Goal: Navigation & Orientation: Find specific page/section

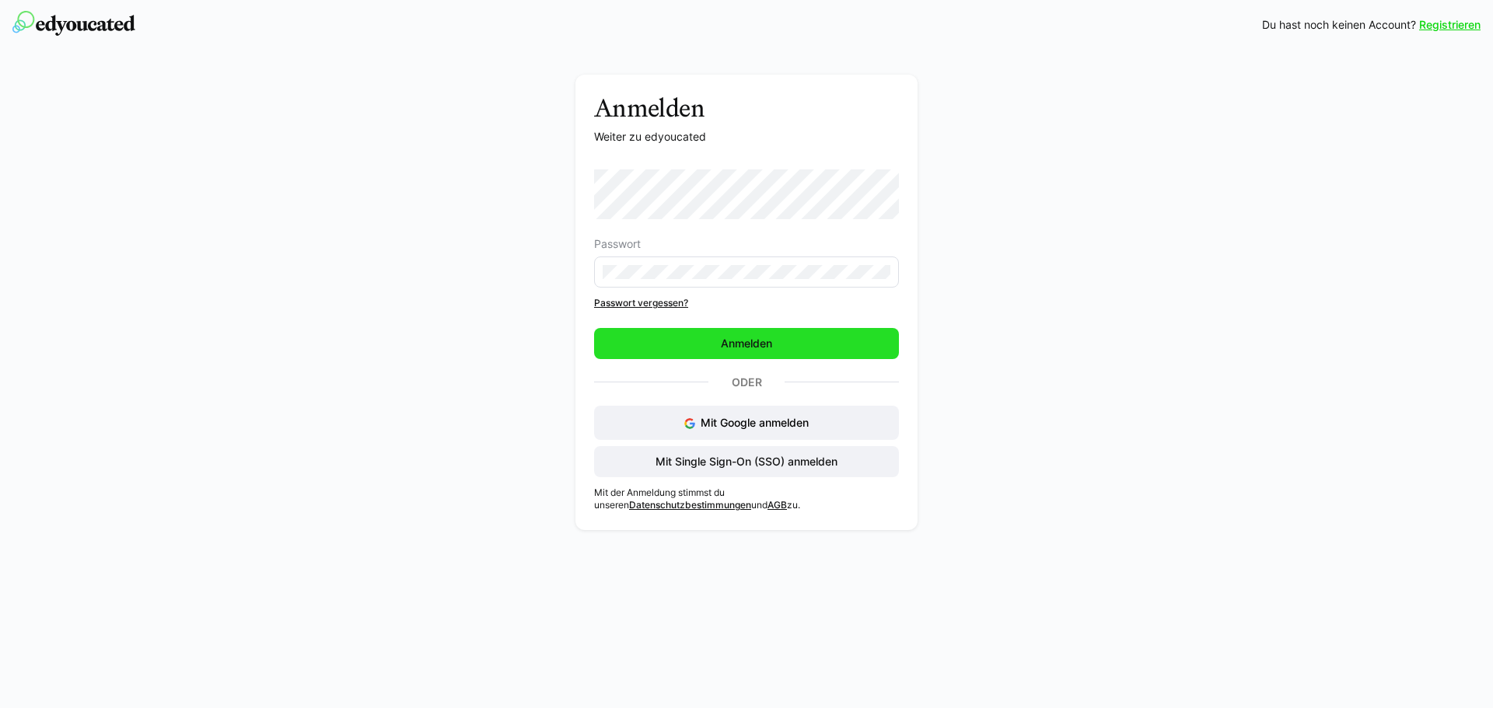
click at [779, 344] on span "Anmelden" at bounding box center [746, 343] width 305 height 31
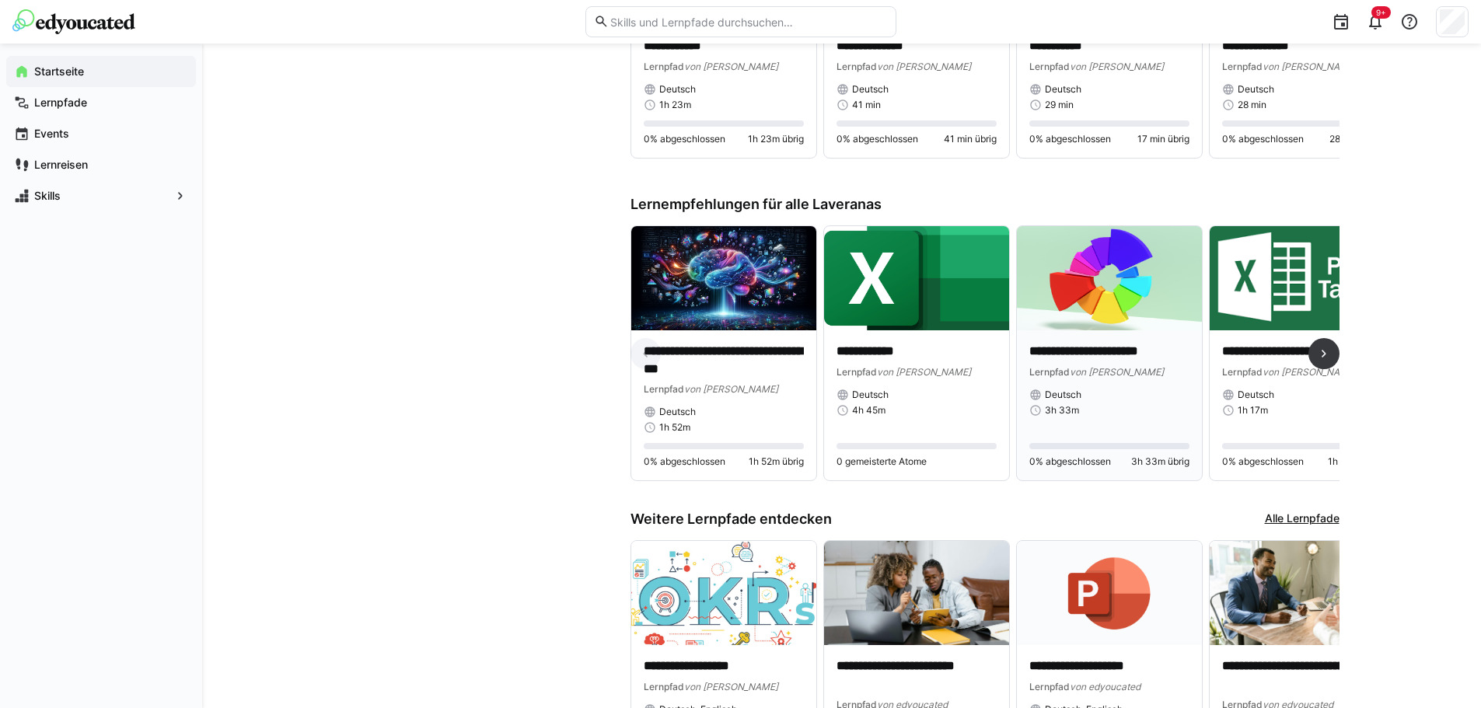
scroll to position [798, 0]
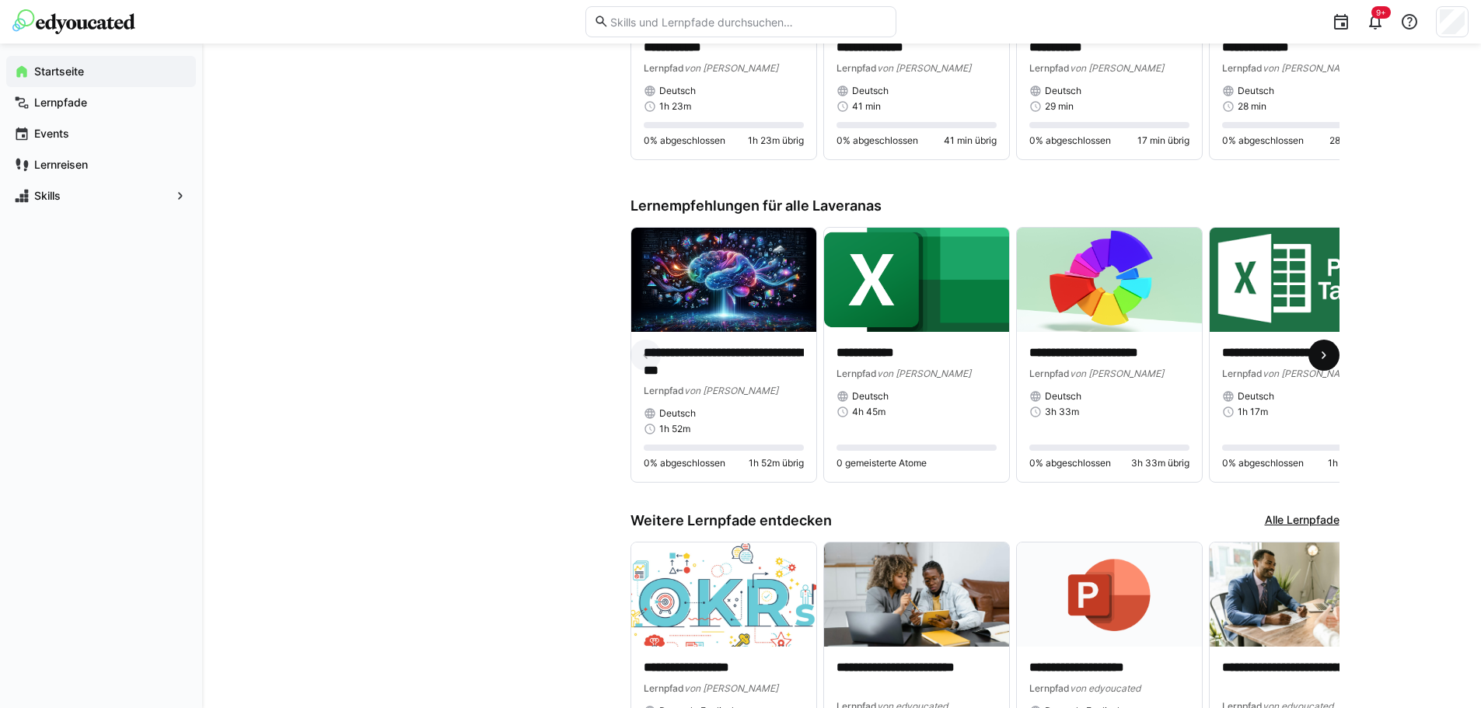
click at [1319, 362] on eds-icon at bounding box center [1324, 356] width 16 height 16
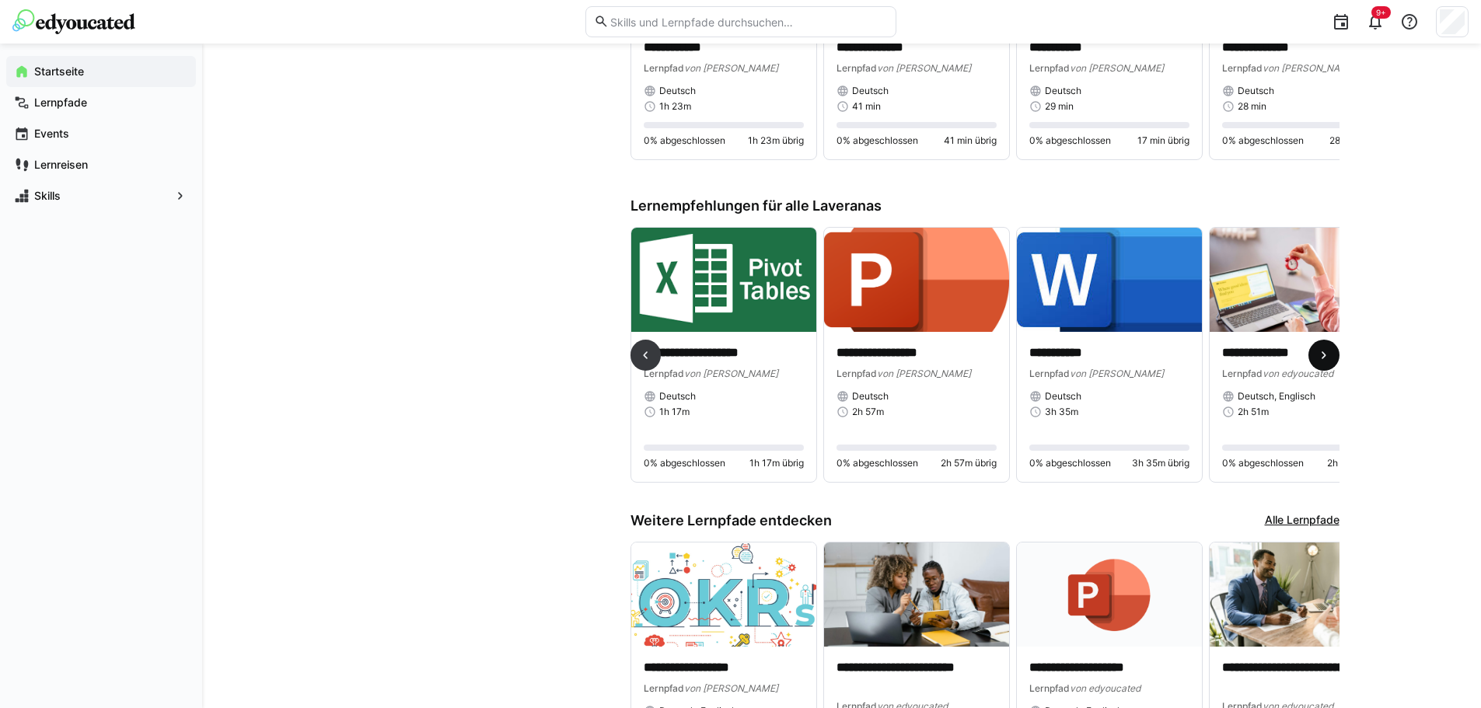
click at [1319, 363] on eds-icon at bounding box center [1324, 356] width 16 height 16
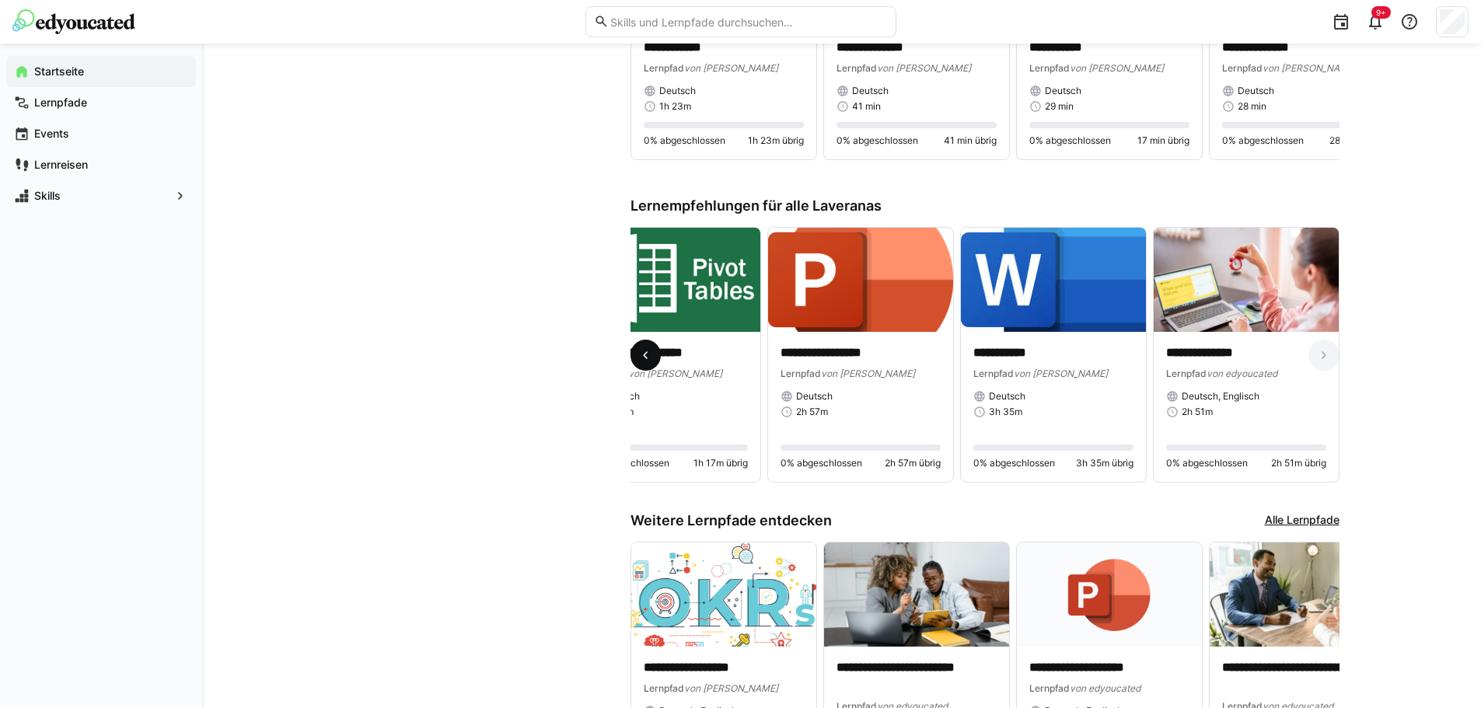
click at [640, 362] on eds-icon at bounding box center [646, 356] width 16 height 16
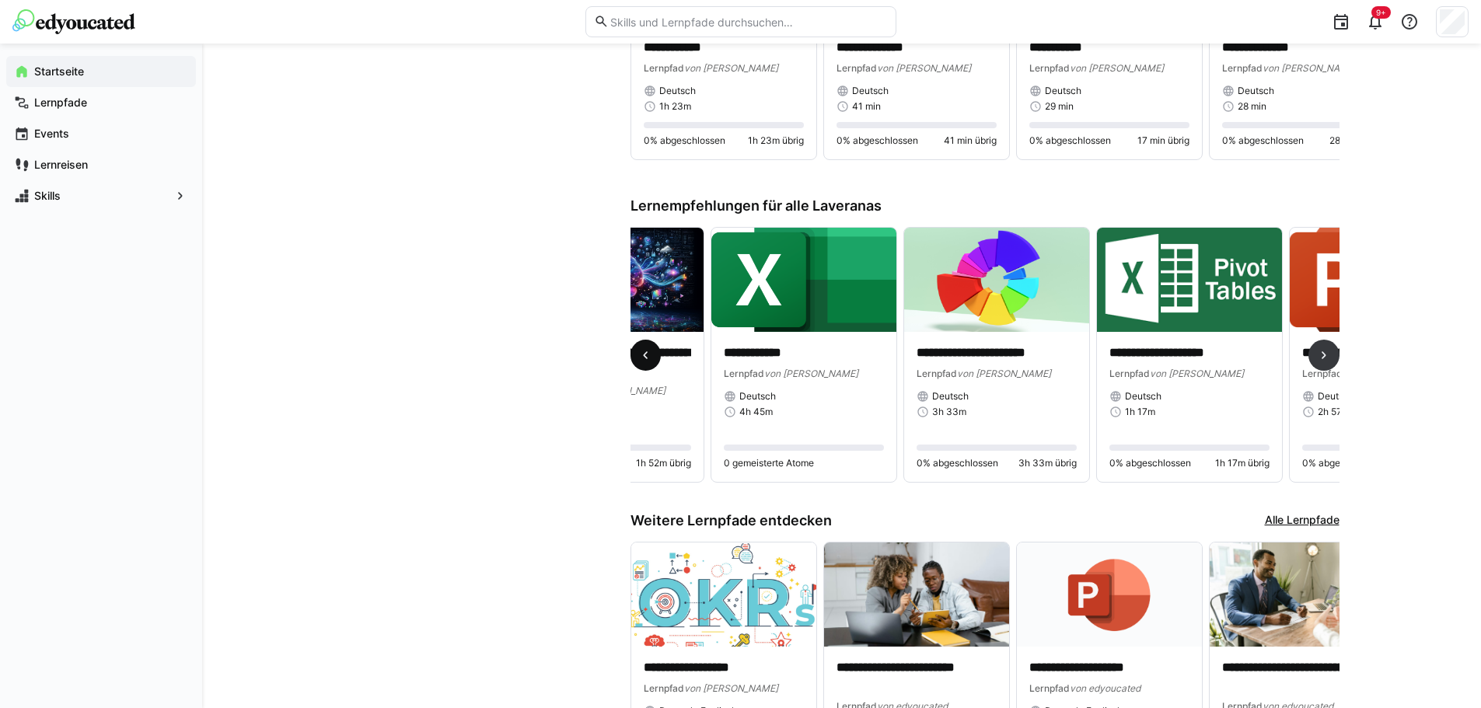
click at [640, 362] on eds-icon at bounding box center [646, 356] width 16 height 16
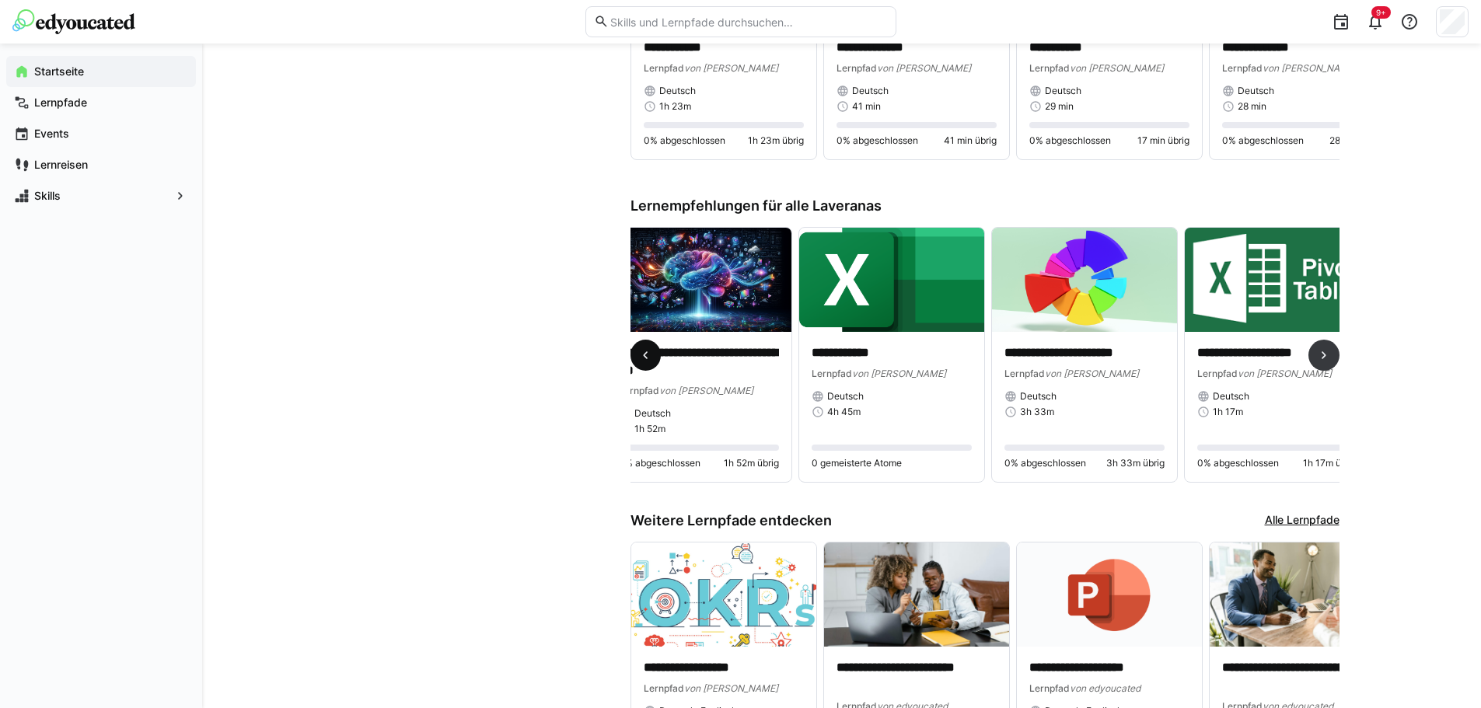
scroll to position [0, 1]
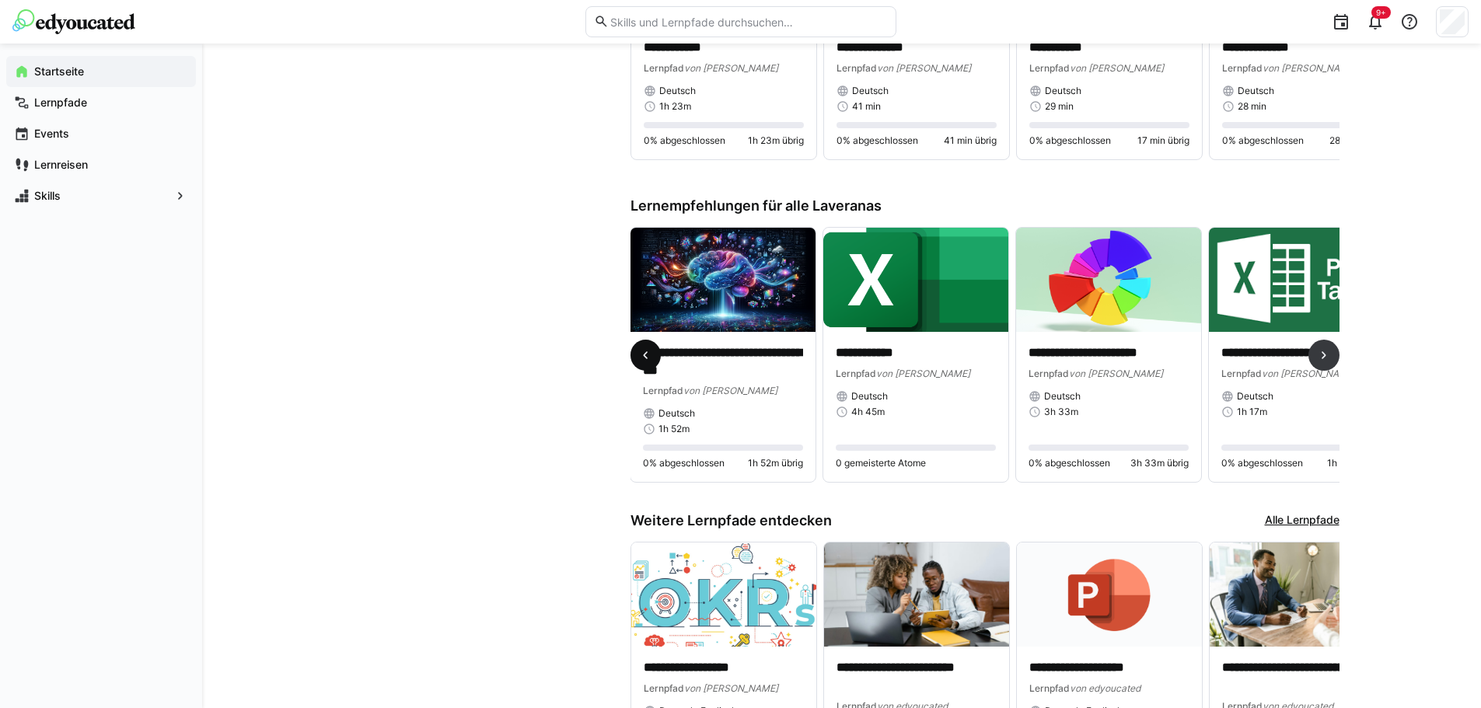
click at [640, 362] on eds-icon at bounding box center [646, 356] width 16 height 16
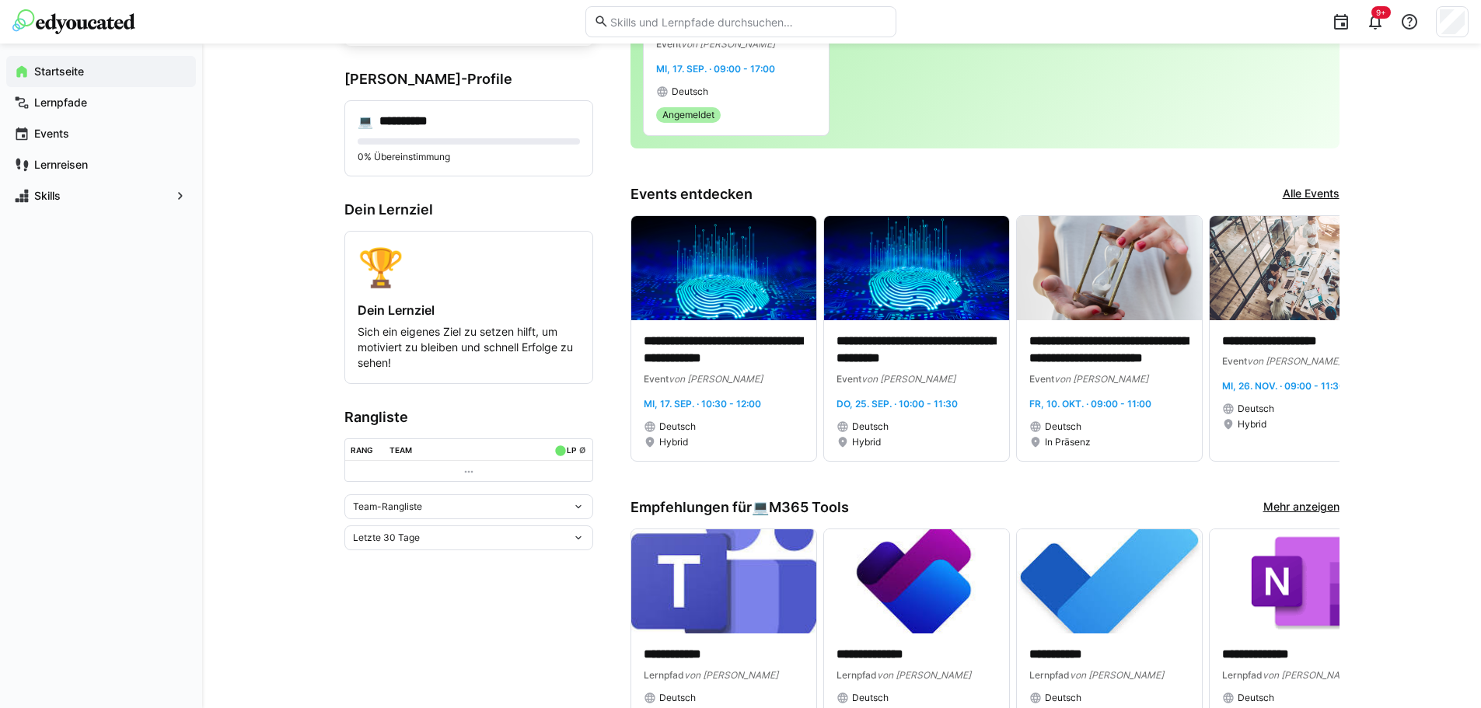
scroll to position [98, 0]
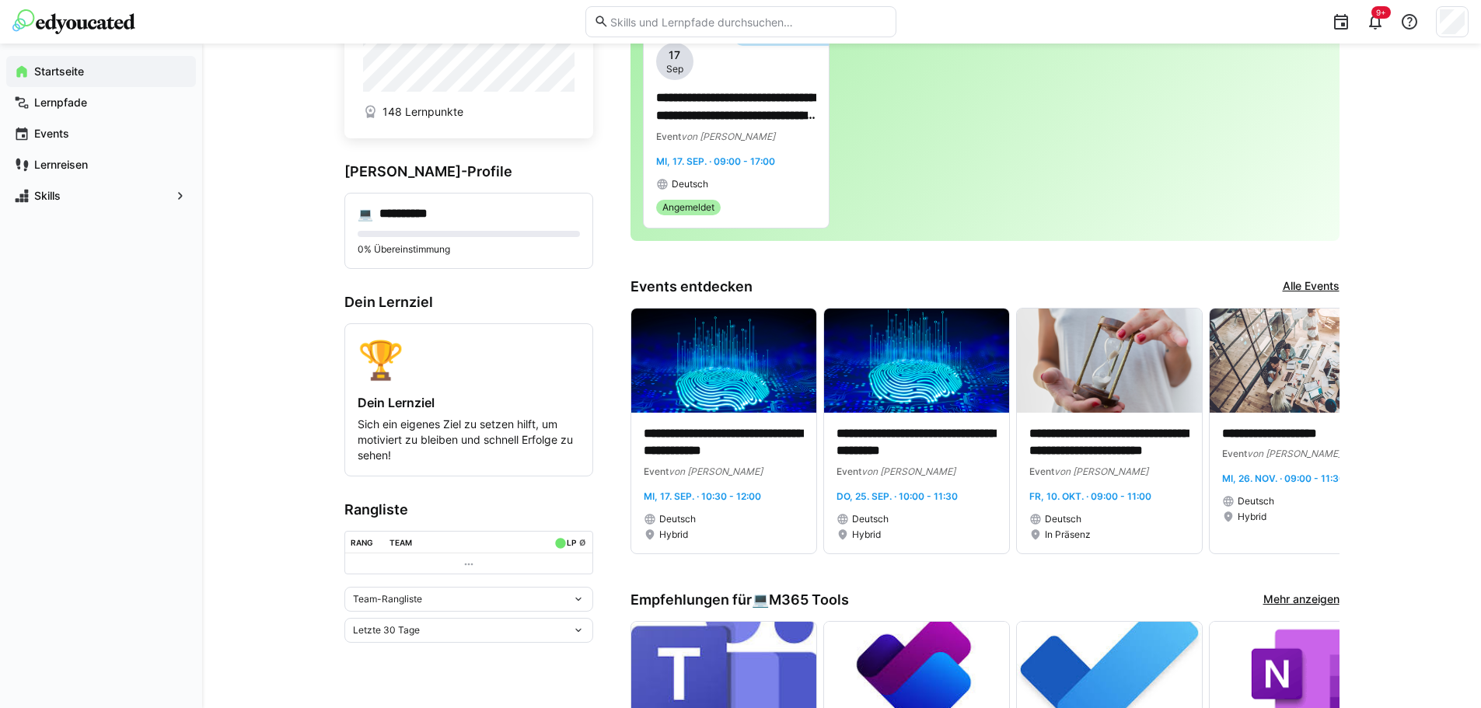
click at [543, 604] on div "Team-Rangliste" at bounding box center [462, 599] width 219 height 11
click at [408, 660] on div "Individuelle Rangliste" at bounding box center [469, 661] width 230 height 12
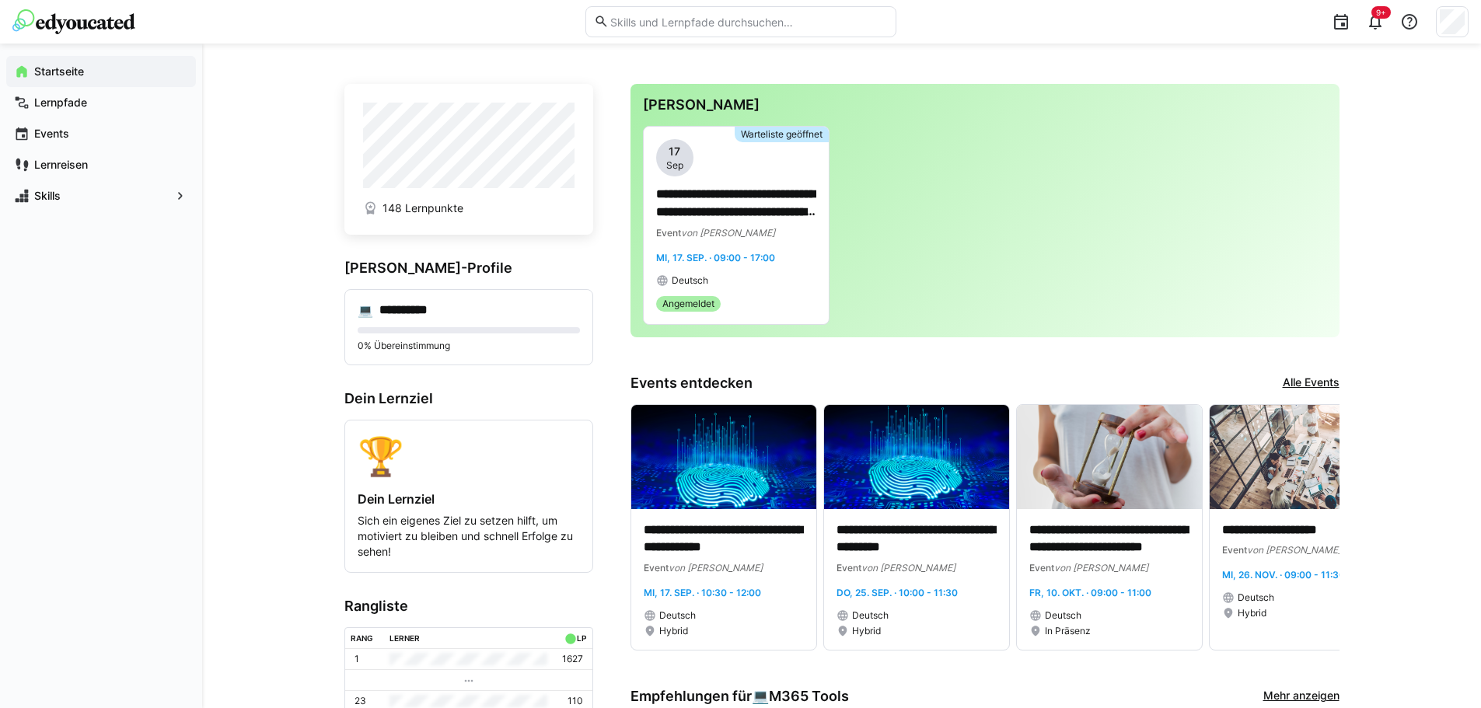
scroll to position [0, 0]
